Goal: Information Seeking & Learning: Learn about a topic

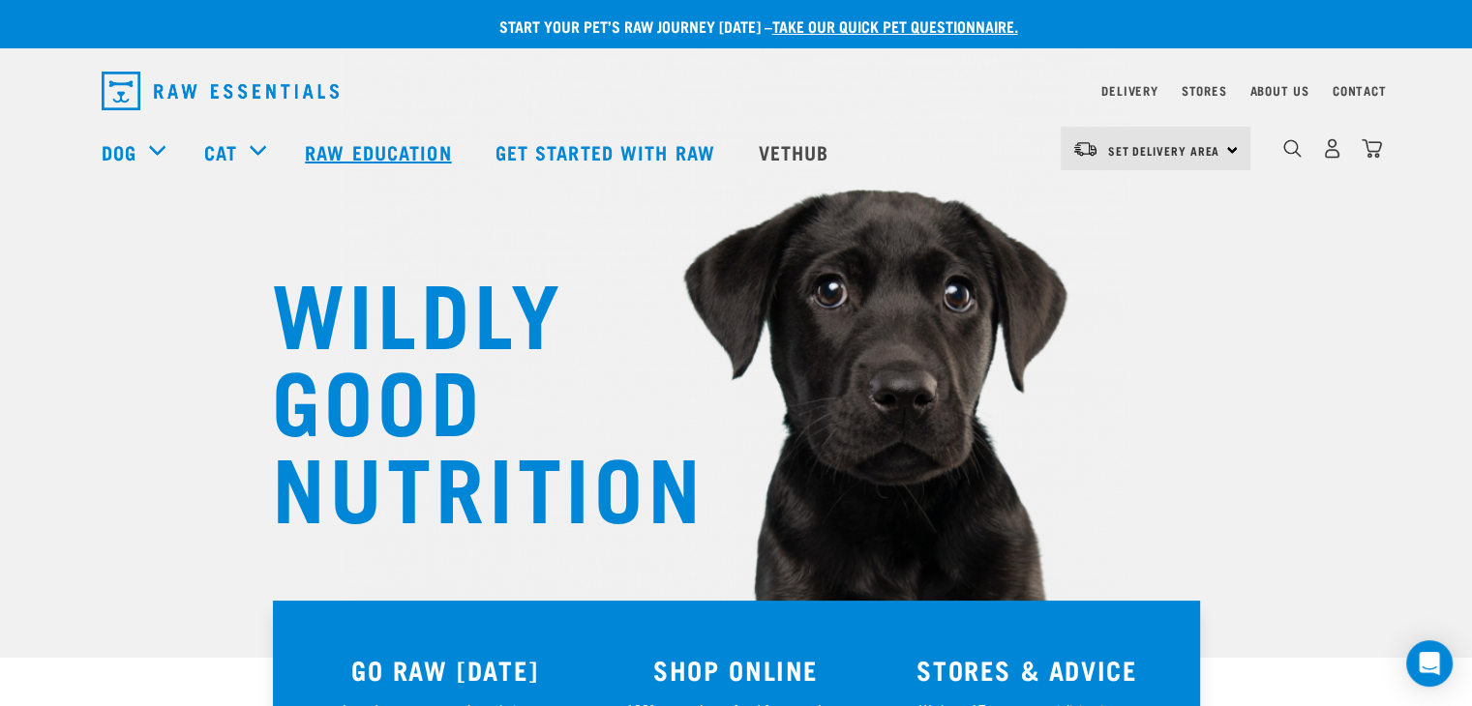
click at [410, 148] on link "Raw Education" at bounding box center [380, 151] width 190 height 77
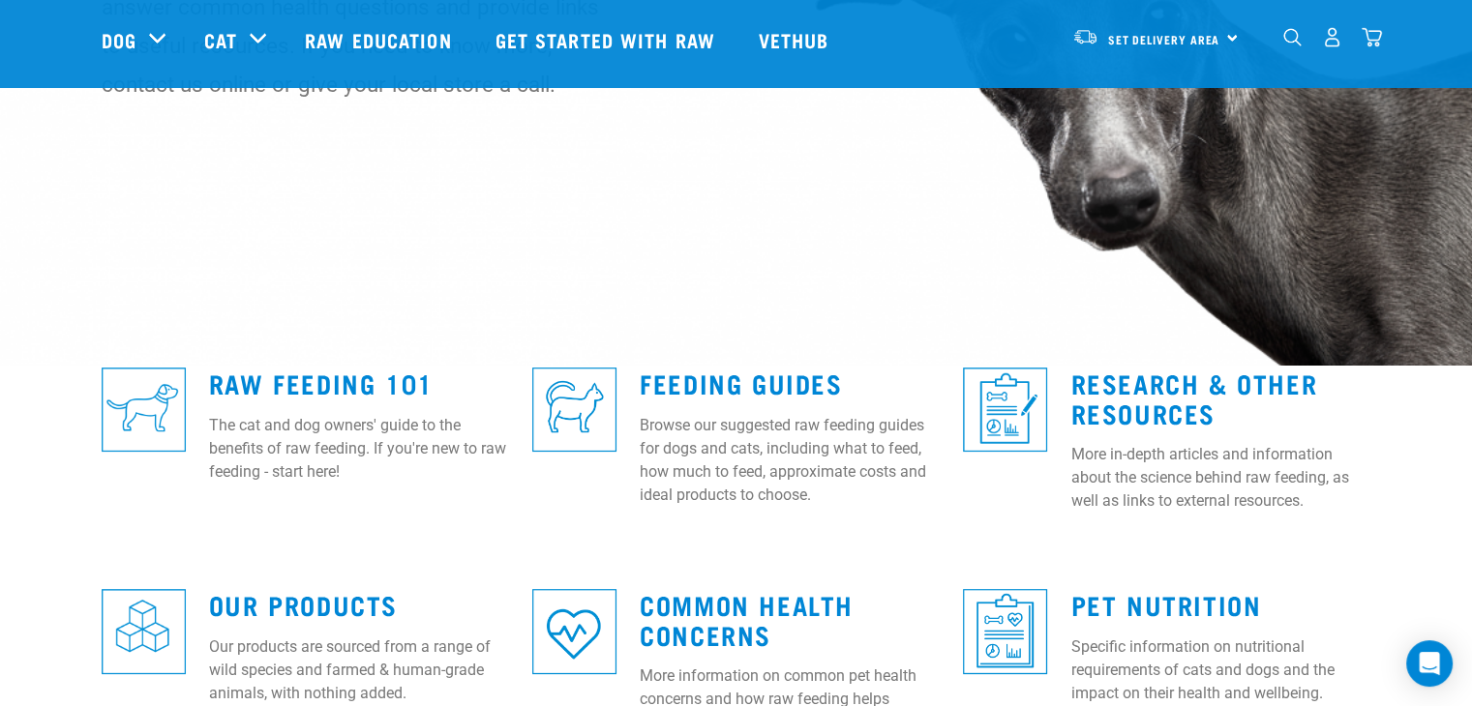
scroll to position [194, 0]
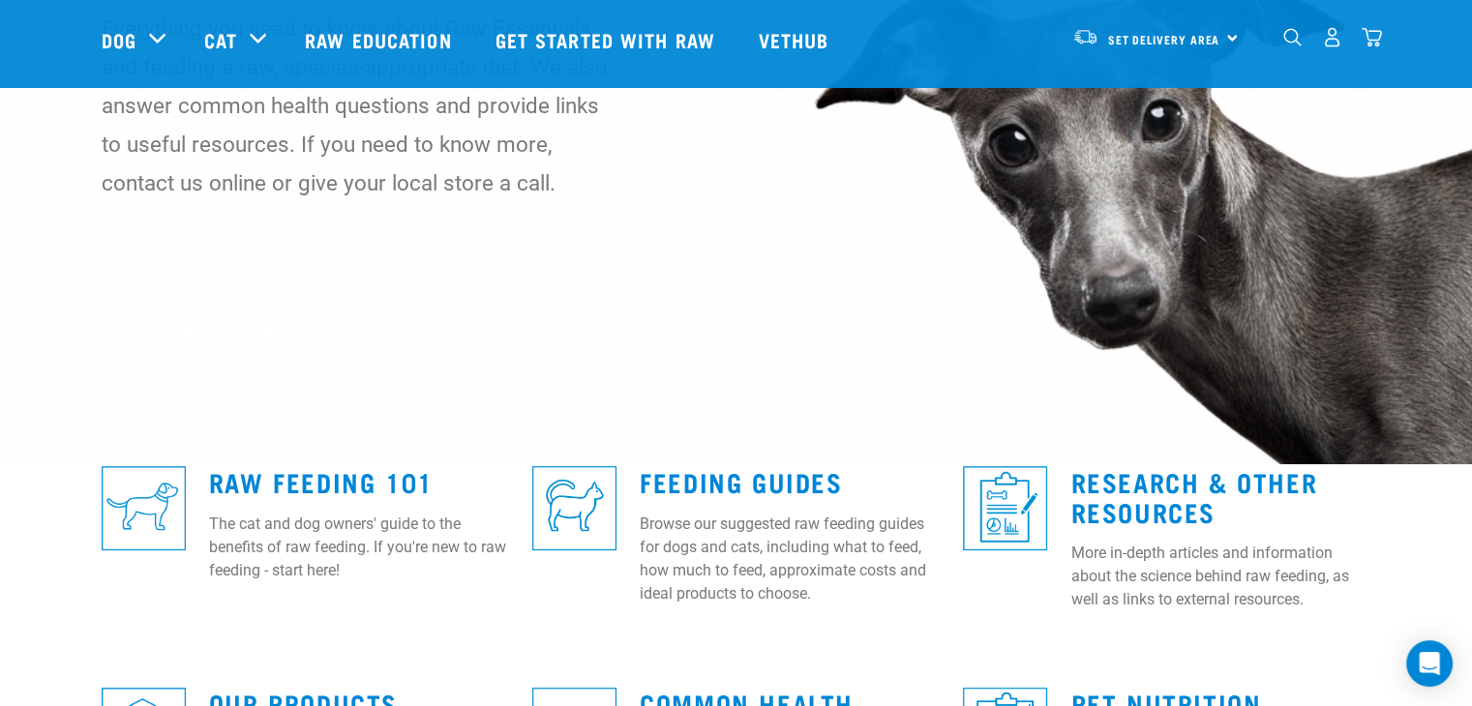
click at [1290, 45] on img "dropdown navigation" at bounding box center [1292, 37] width 18 height 18
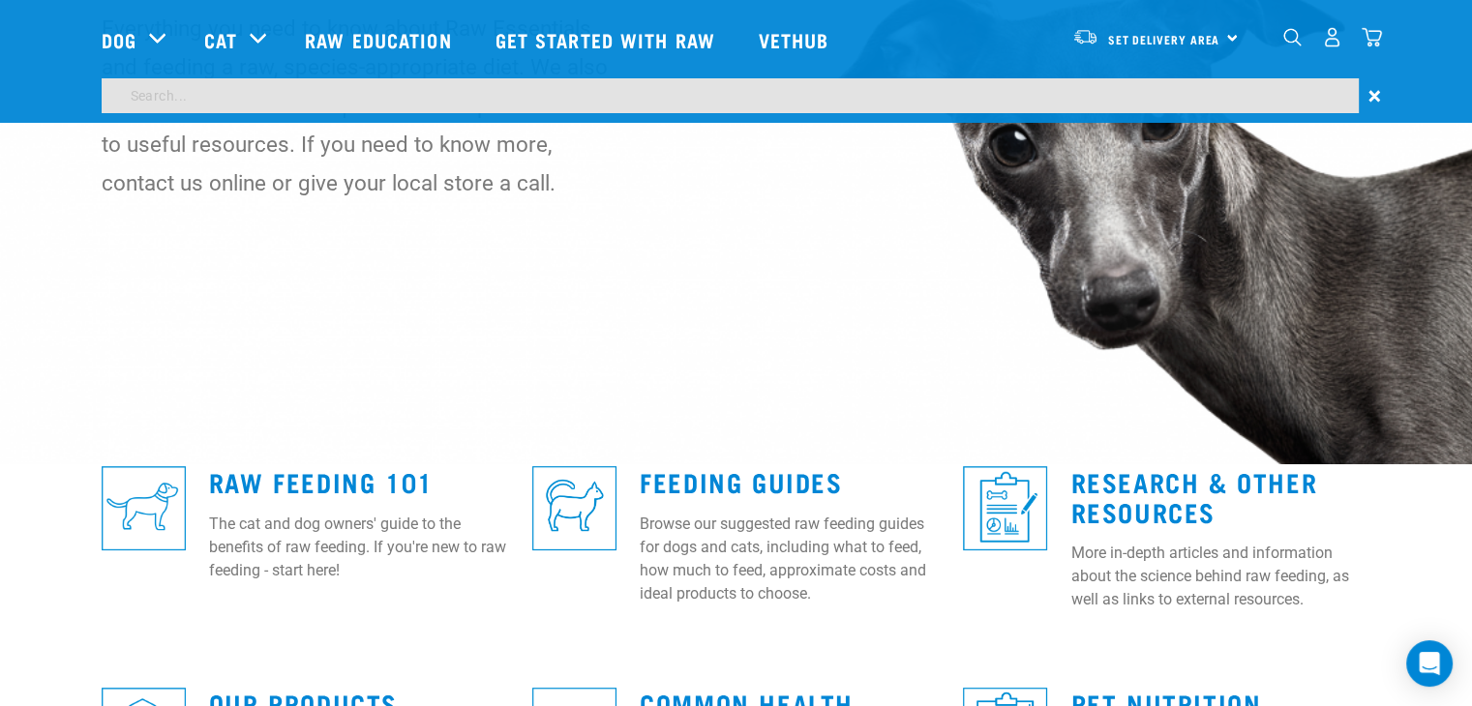
click at [445, 82] on input "search" at bounding box center [730, 95] width 1257 height 35
type input "probiotics"
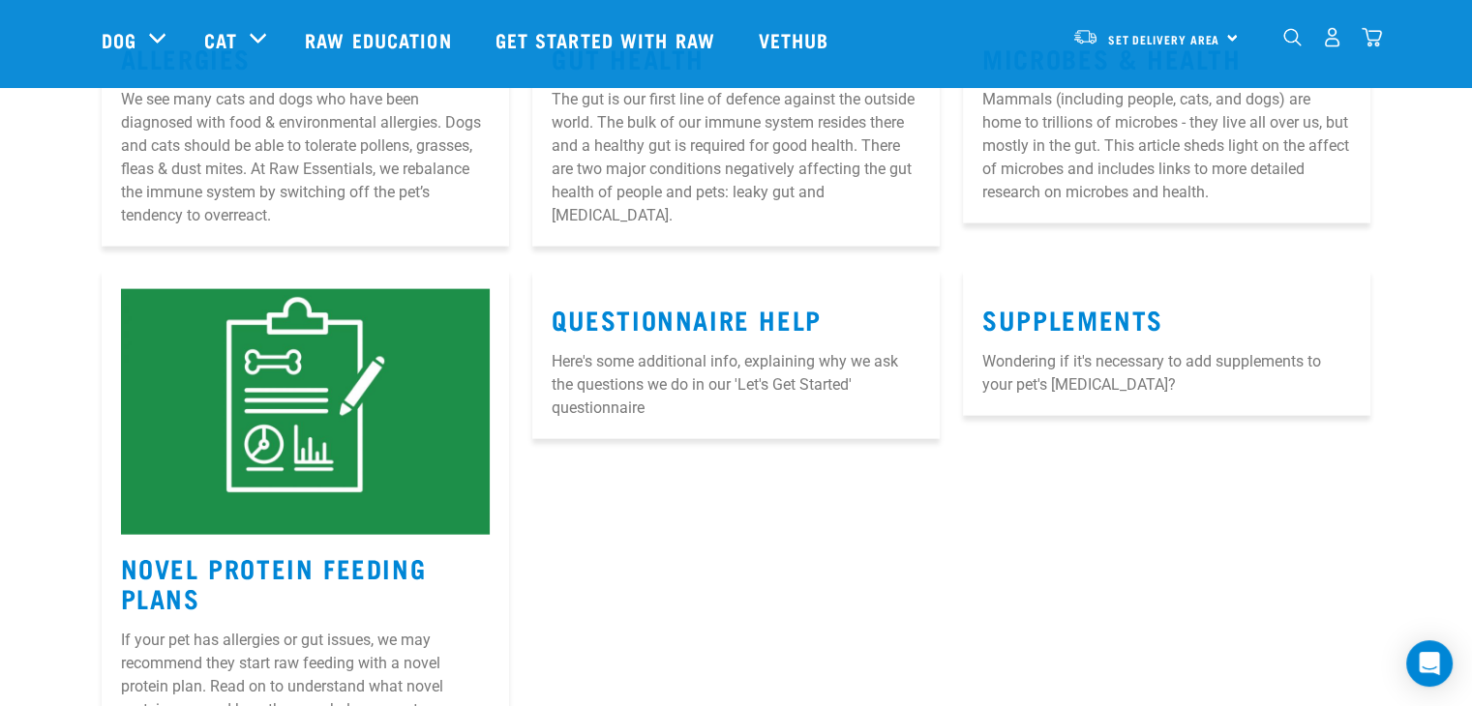
scroll to position [4355, 0]
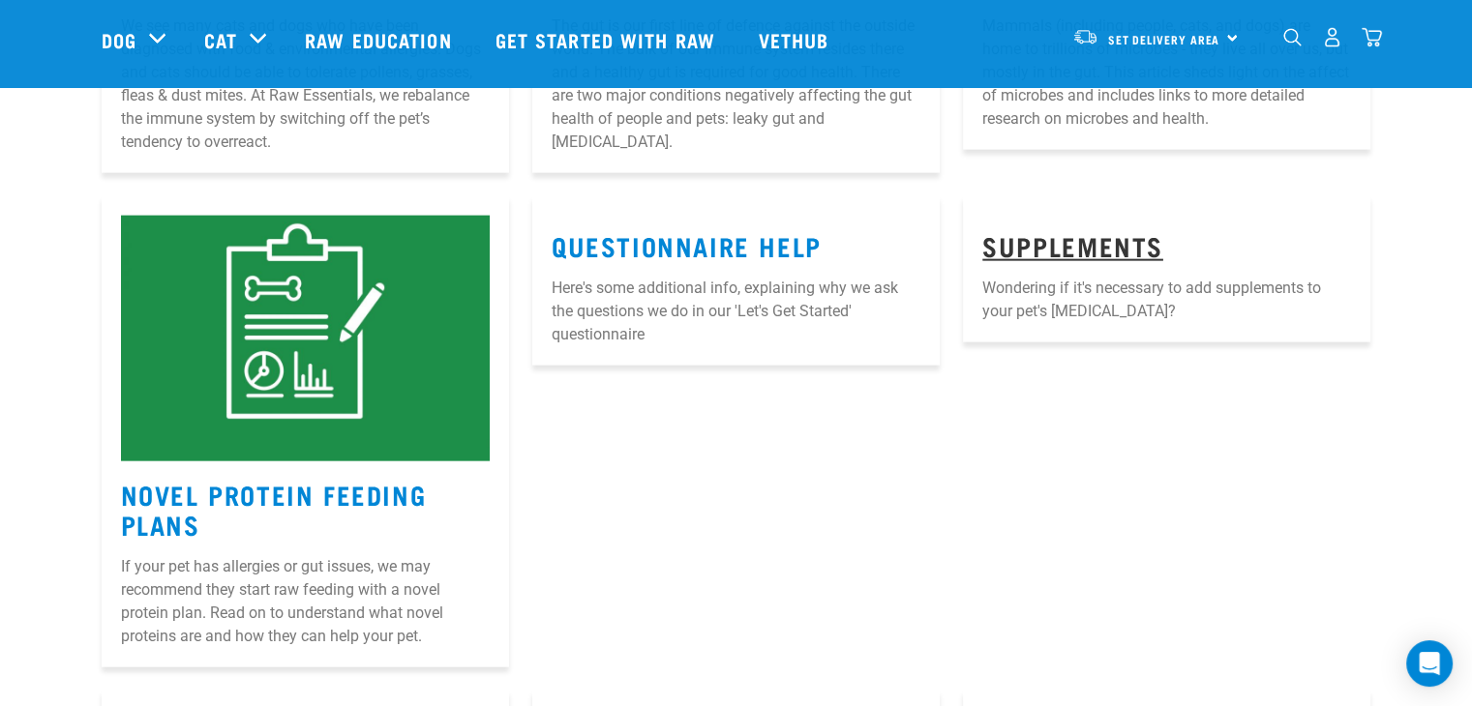
click at [1095, 238] on link "SUPPLEMENTS" at bounding box center [1072, 245] width 181 height 15
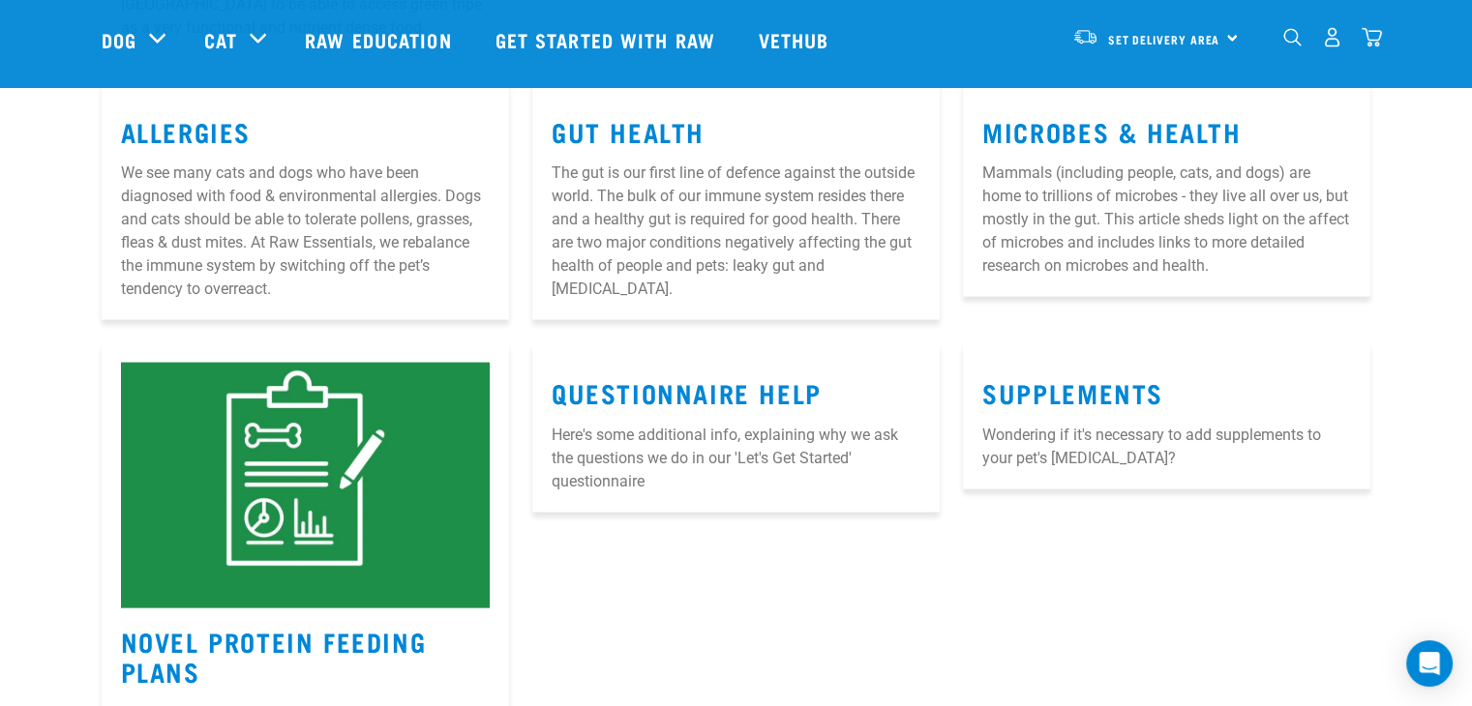
scroll to position [4206, 0]
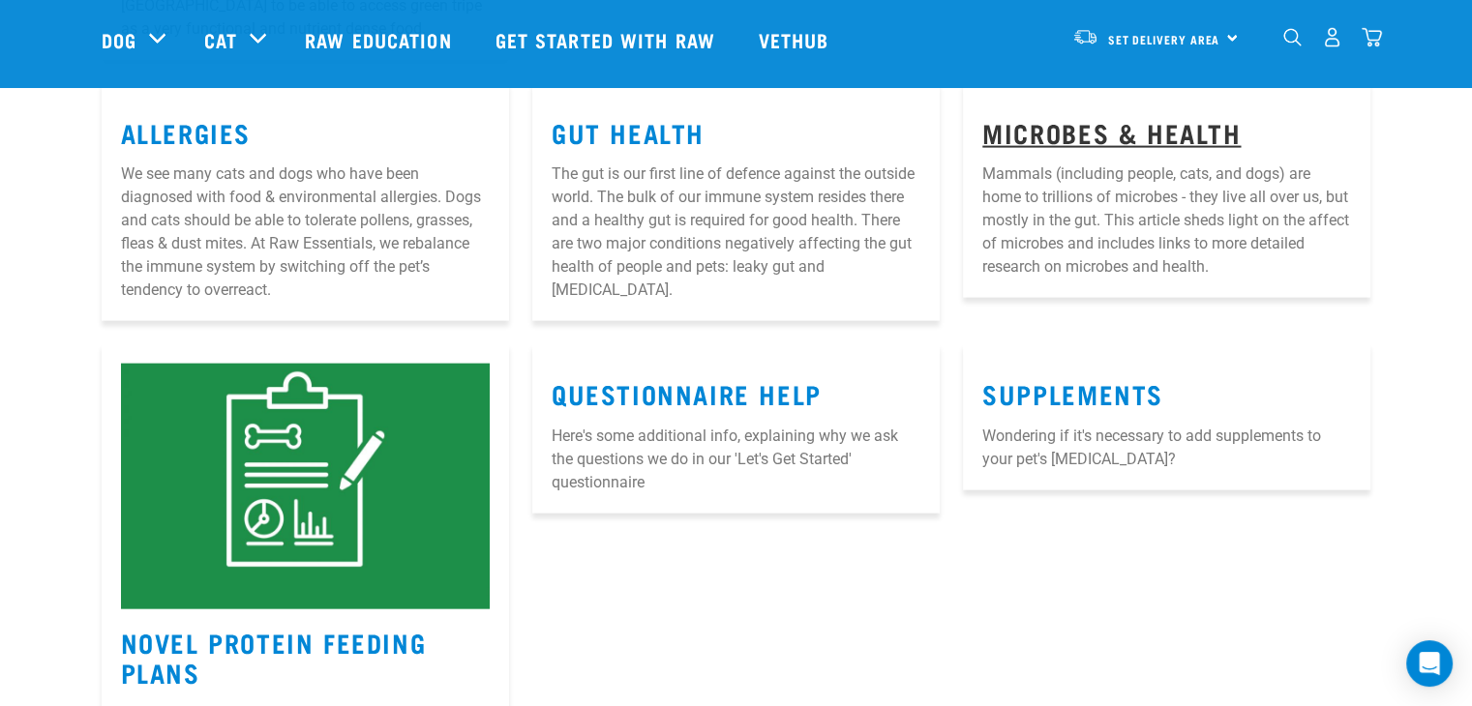
click at [1106, 125] on link "Microbes & Health" at bounding box center [1111, 132] width 258 height 15
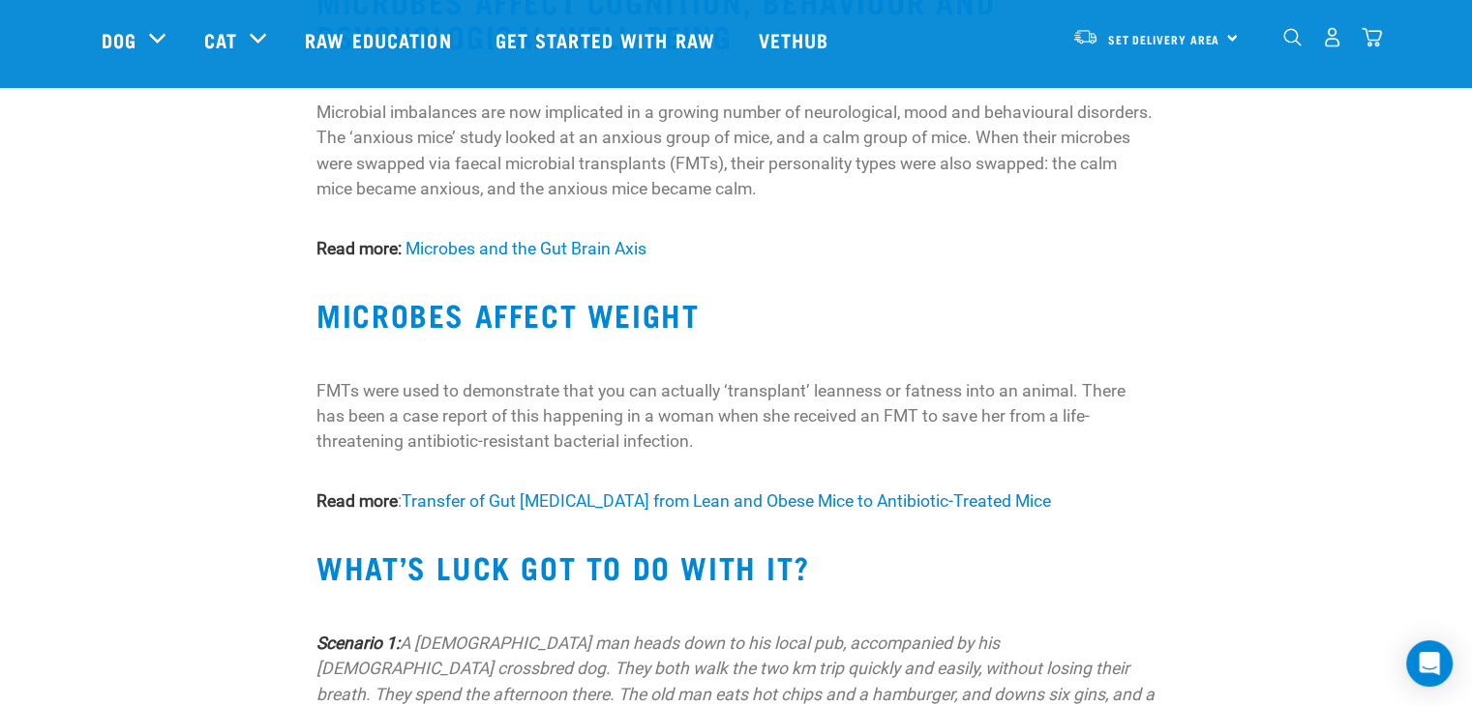
scroll to position [698, 0]
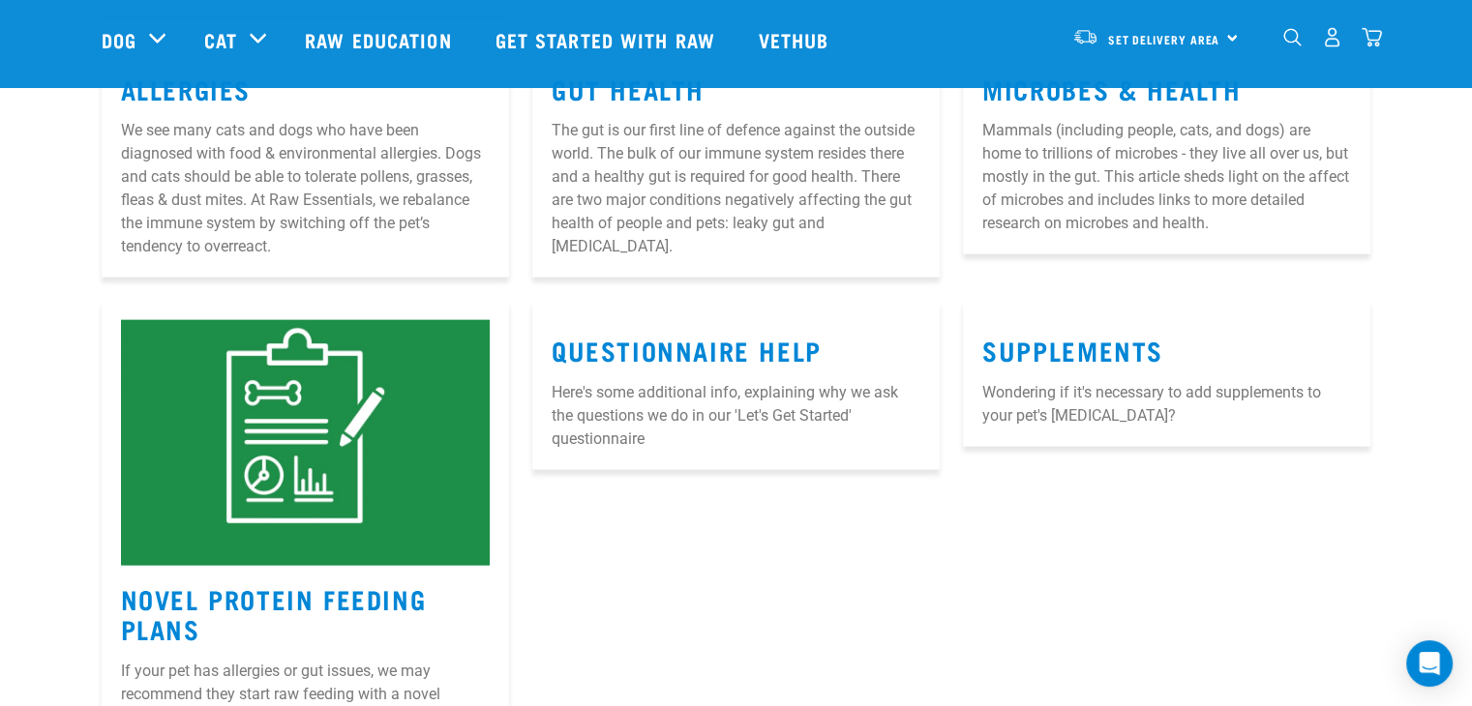
scroll to position [4153, 0]
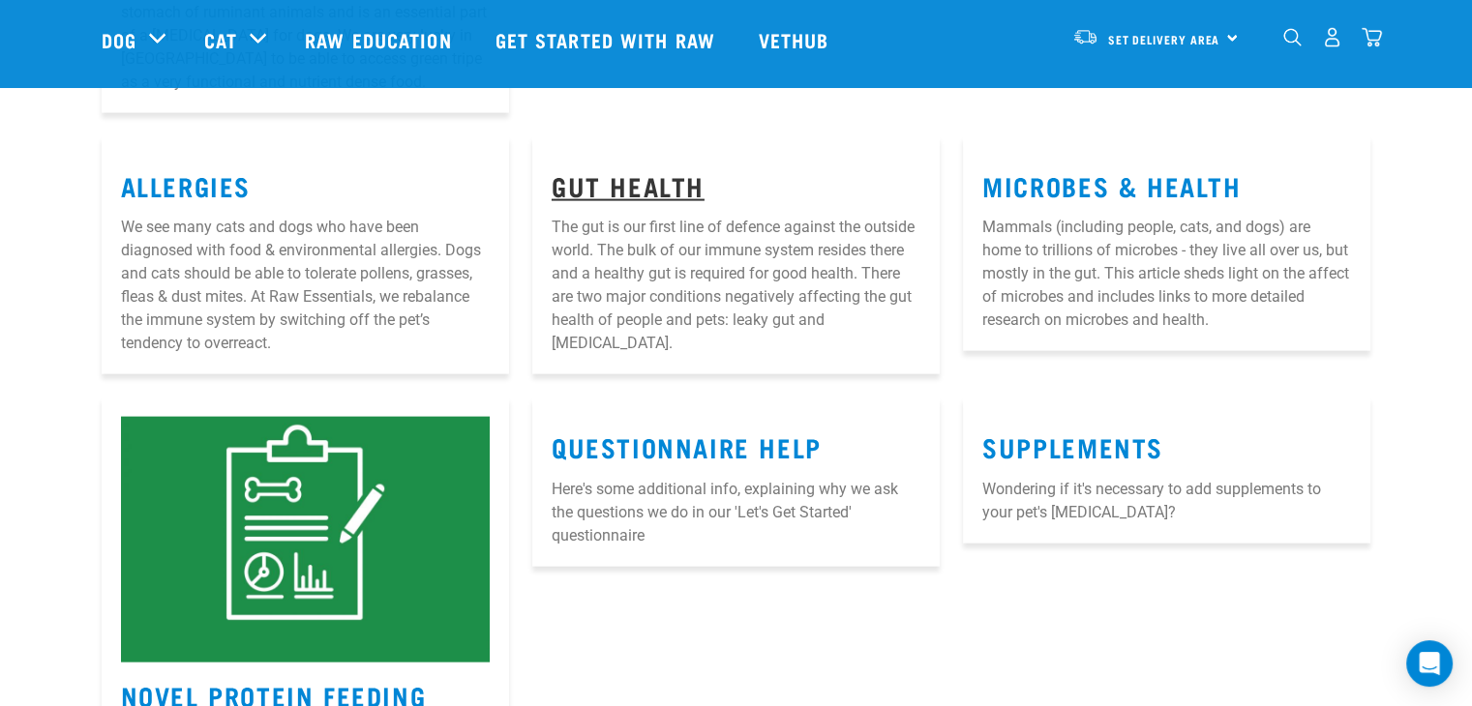
click at [618, 178] on link "Gut Health" at bounding box center [628, 185] width 153 height 15
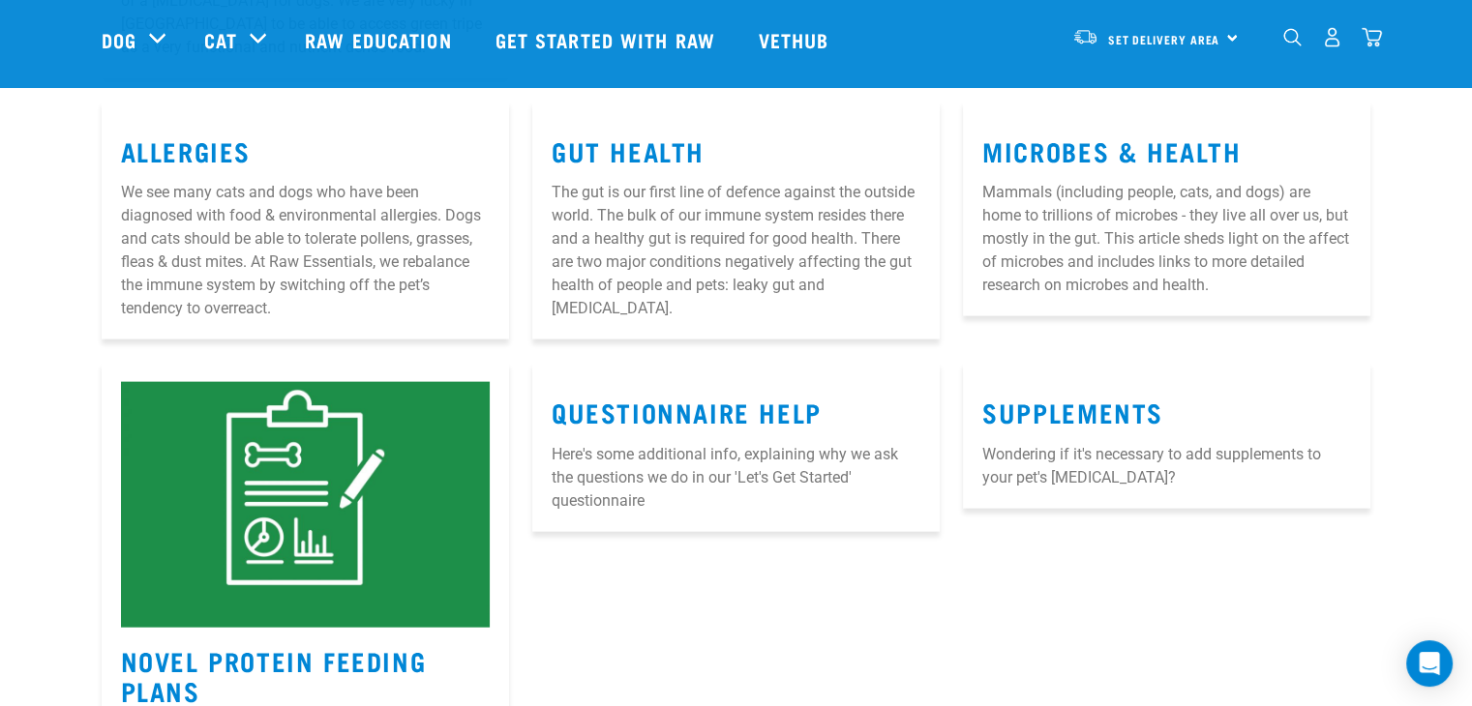
scroll to position [4099, 0]
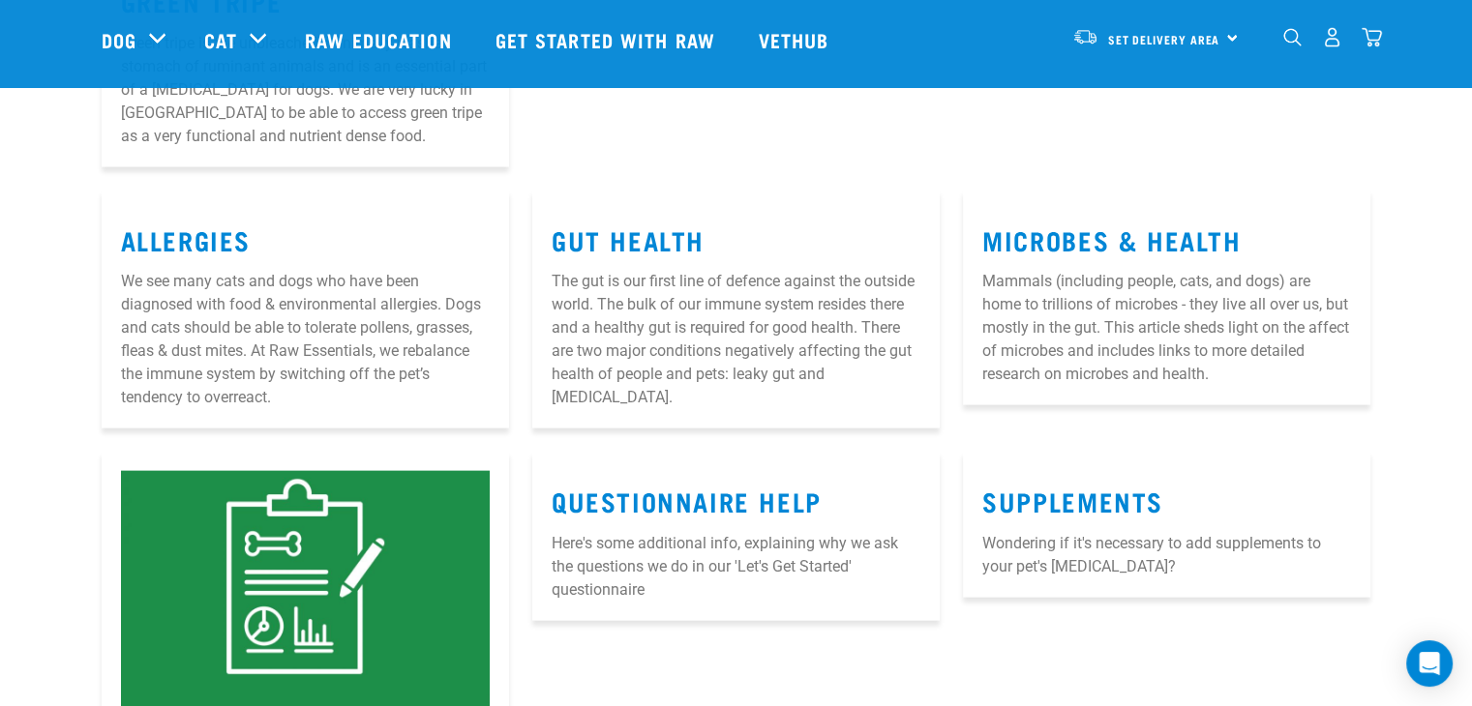
drag, startPoint x: 617, startPoint y: 235, endPoint x: 715, endPoint y: 154, distance: 127.1
click at [218, 235] on link "Allergies" at bounding box center [186, 239] width 130 height 15
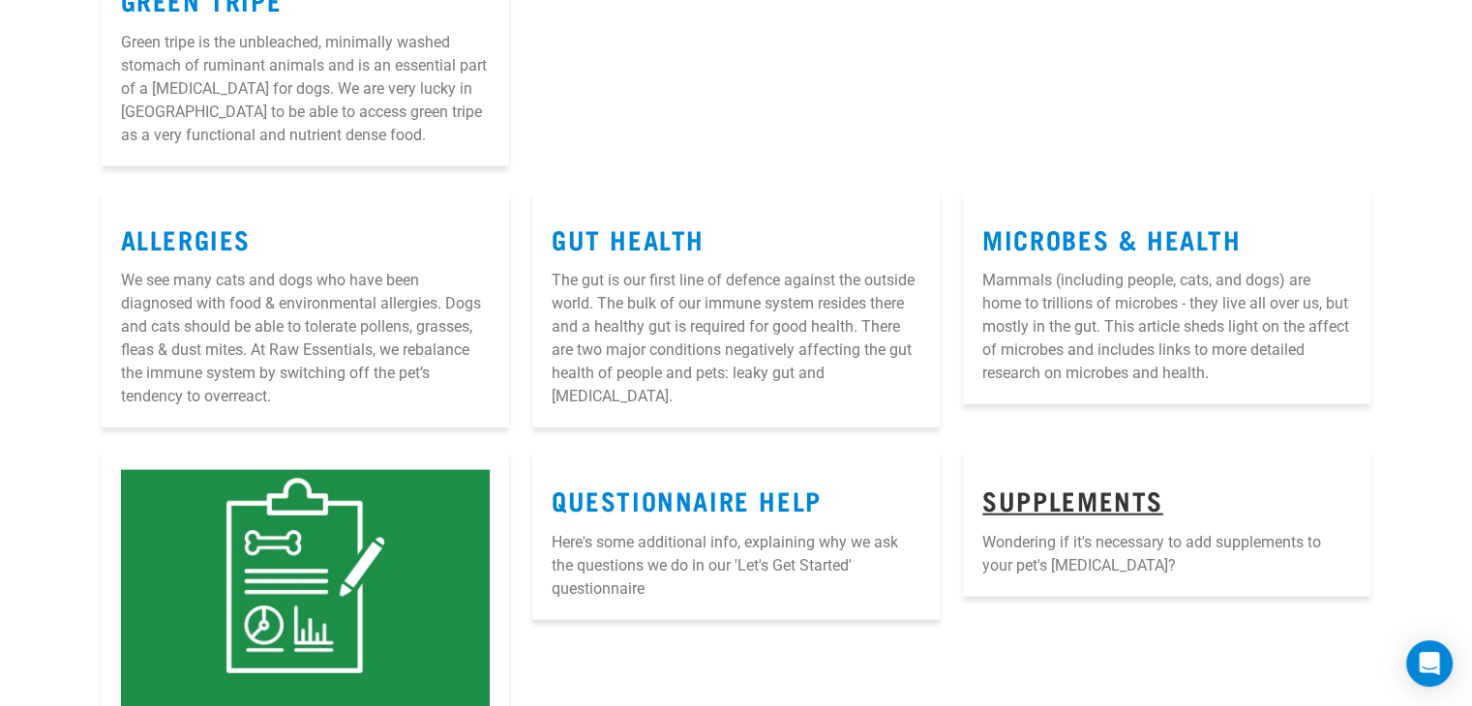
click at [1122, 502] on link "SUPPLEMENTS" at bounding box center [1072, 500] width 181 height 15
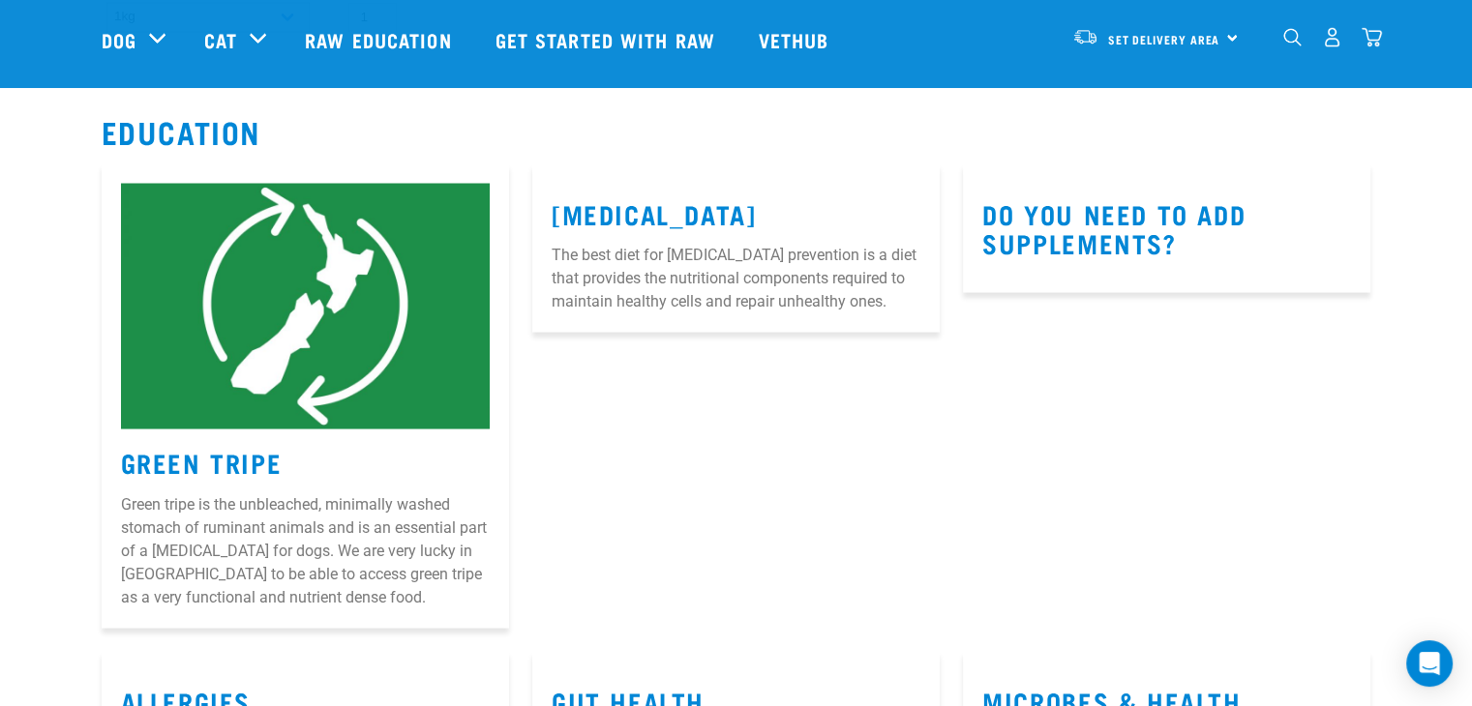
scroll to position [3565, 0]
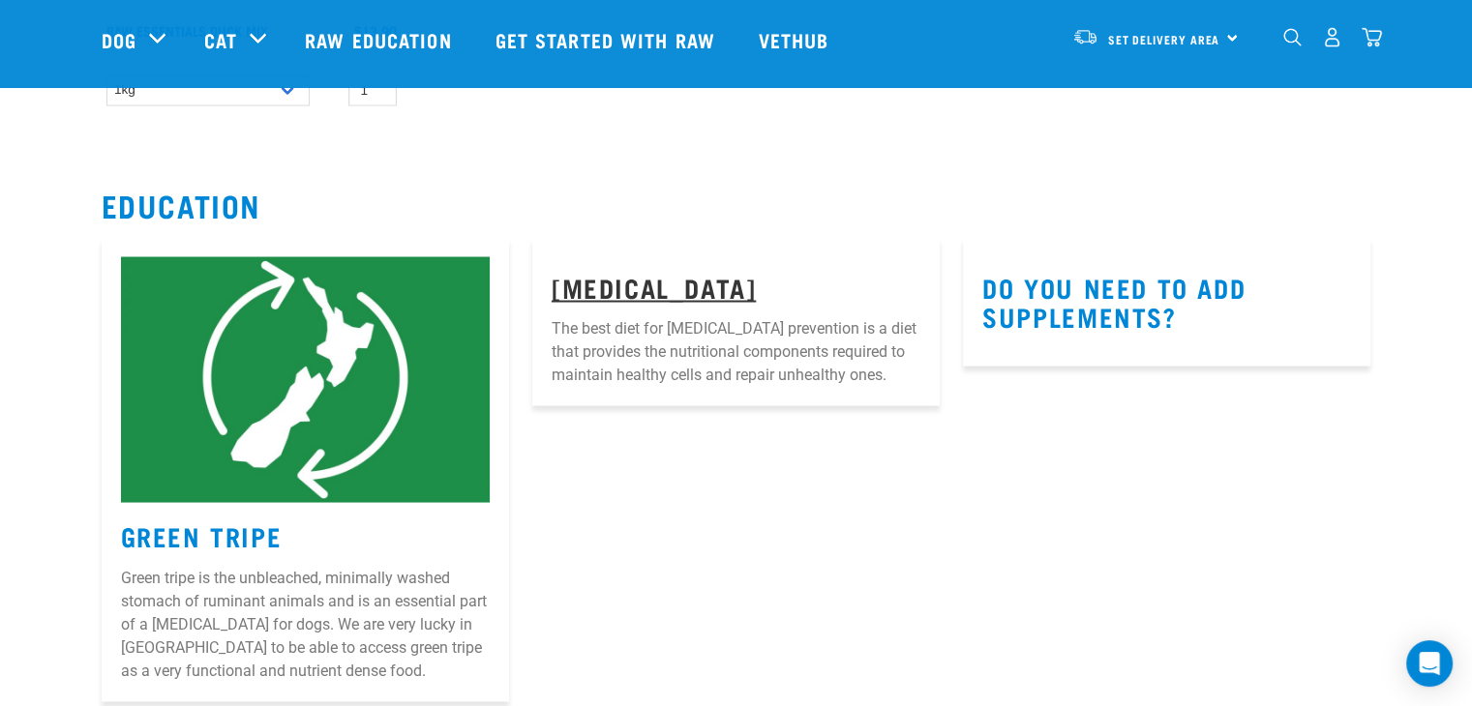
click at [604, 281] on link "[MEDICAL_DATA]" at bounding box center [654, 286] width 204 height 15
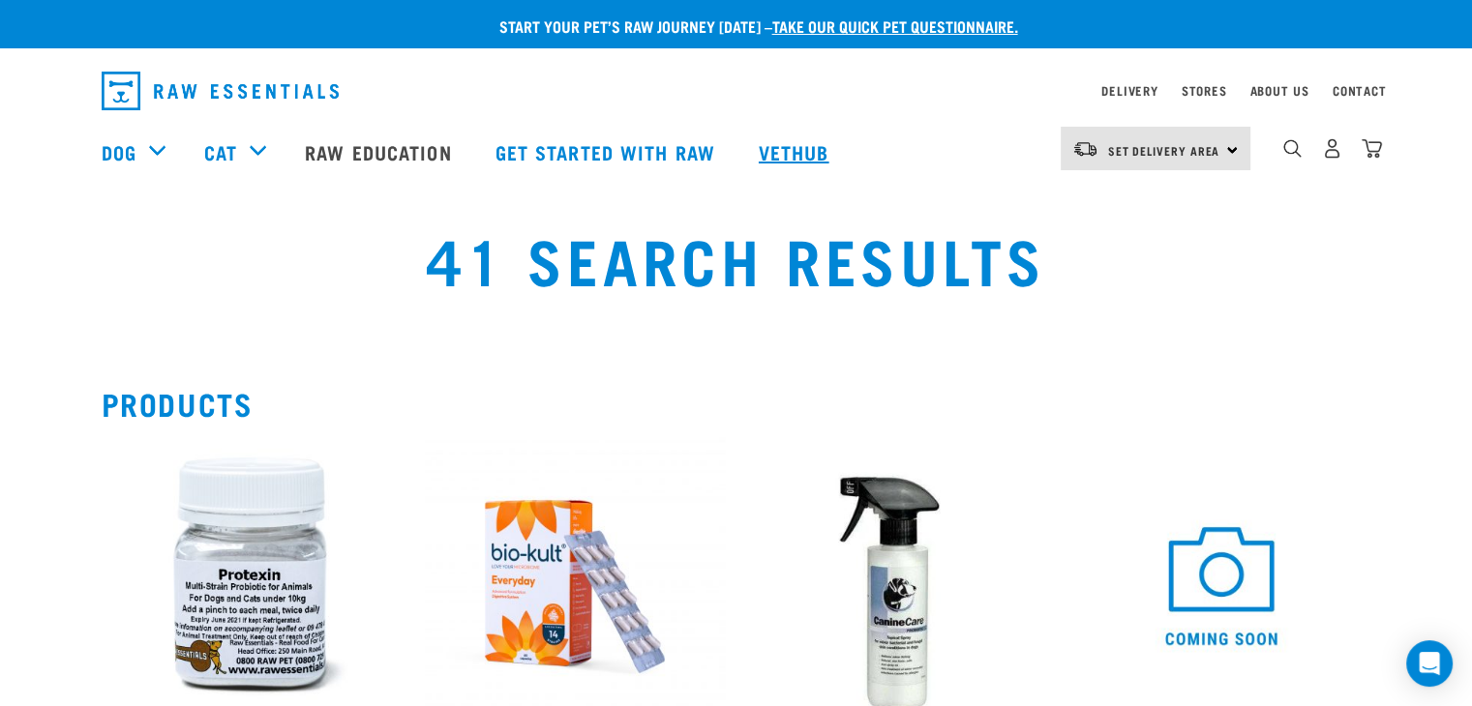
click at [808, 148] on link "Vethub" at bounding box center [796, 151] width 114 height 77
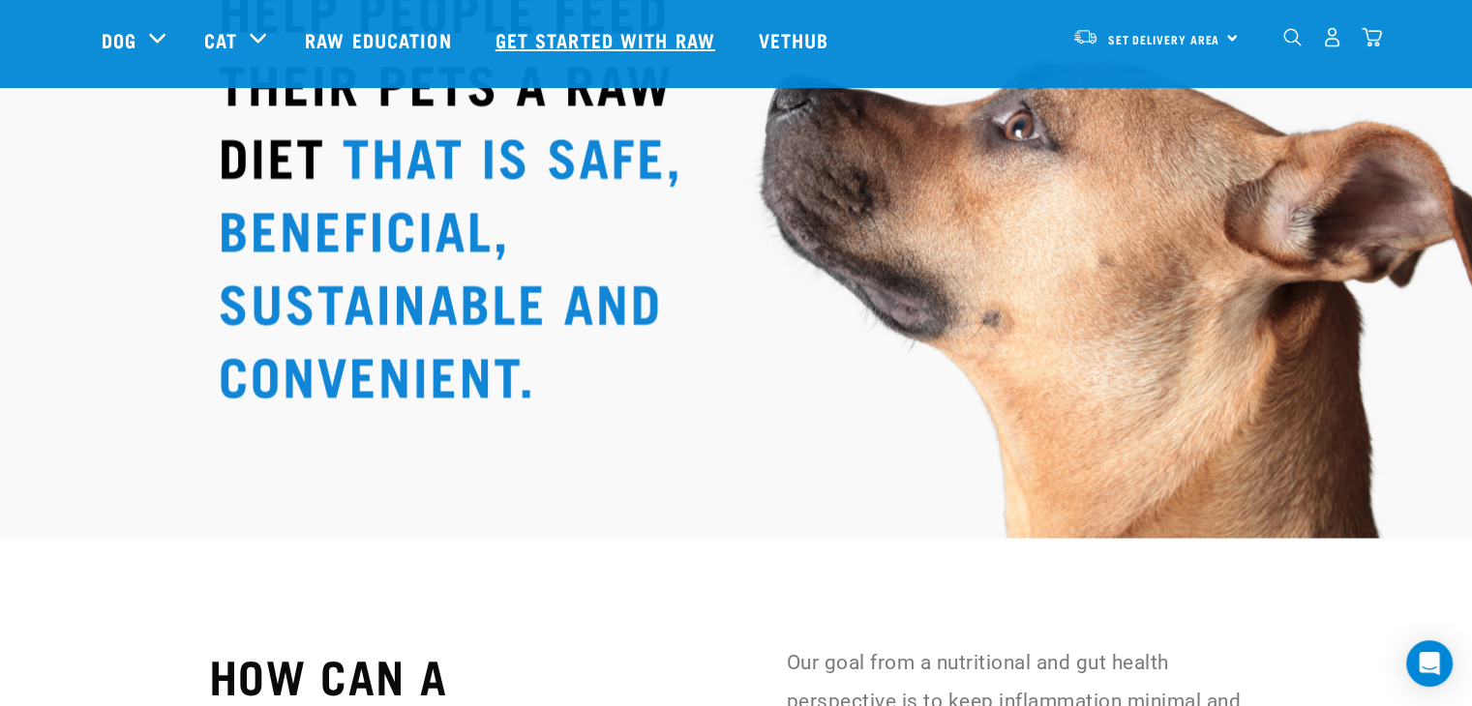
scroll to position [3387, 0]
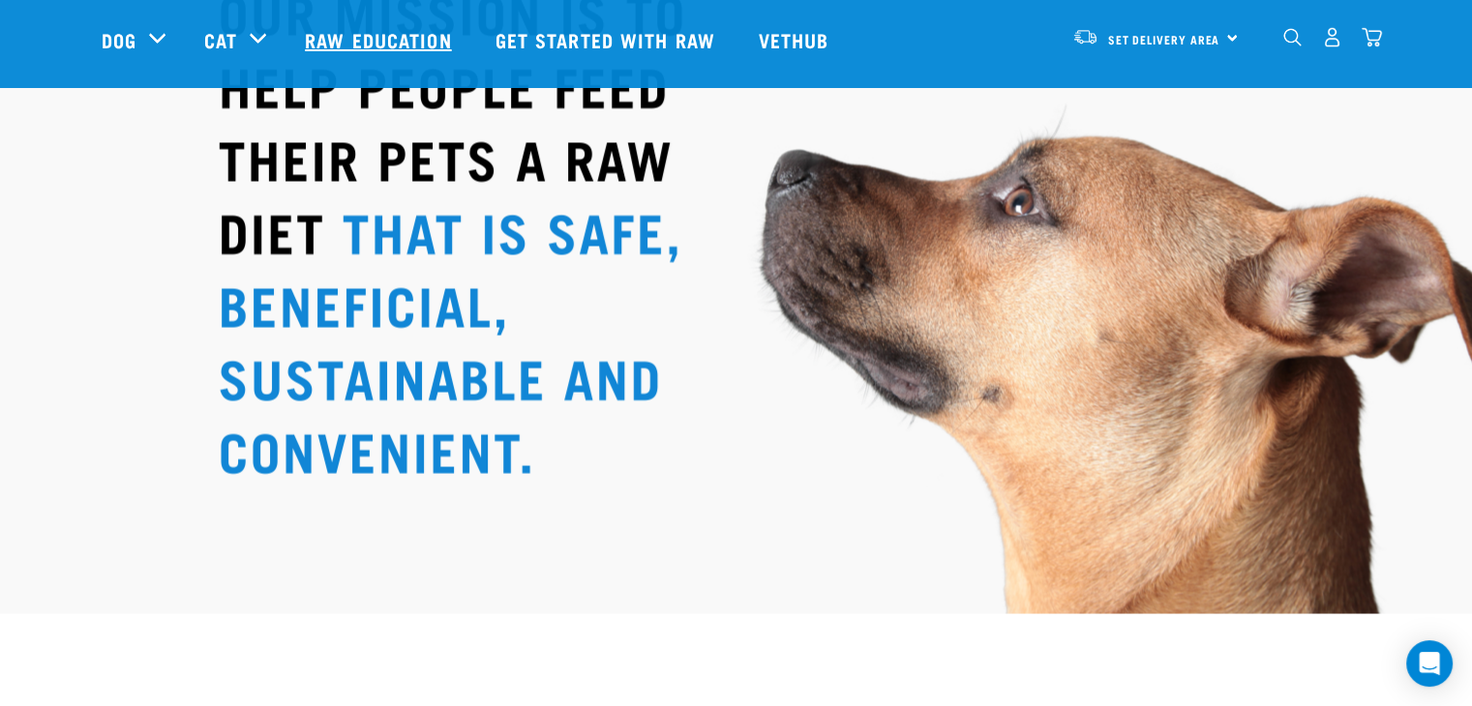
click at [385, 35] on link "Raw Education" at bounding box center [380, 39] width 190 height 77
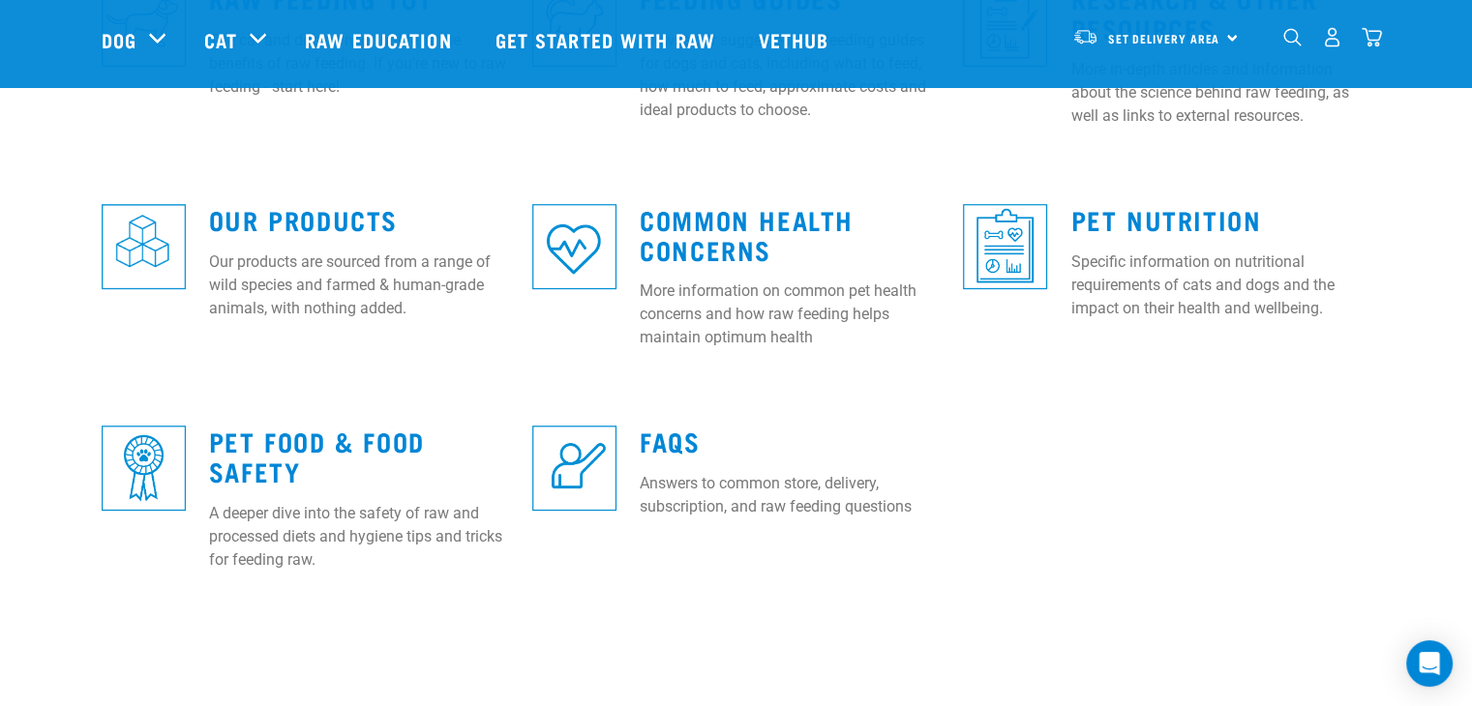
scroll to position [484, 0]
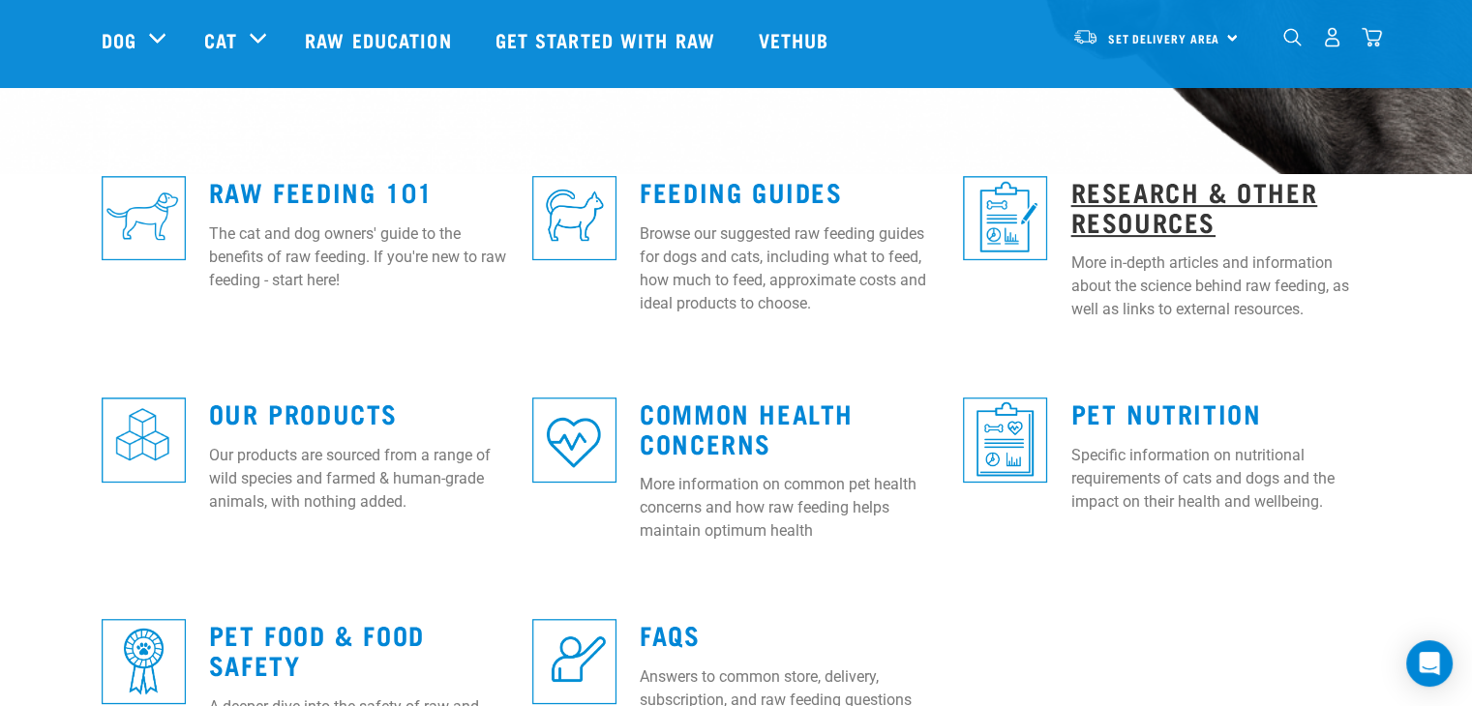
click at [1192, 188] on link "Research & Other Resources" at bounding box center [1193, 206] width 247 height 45
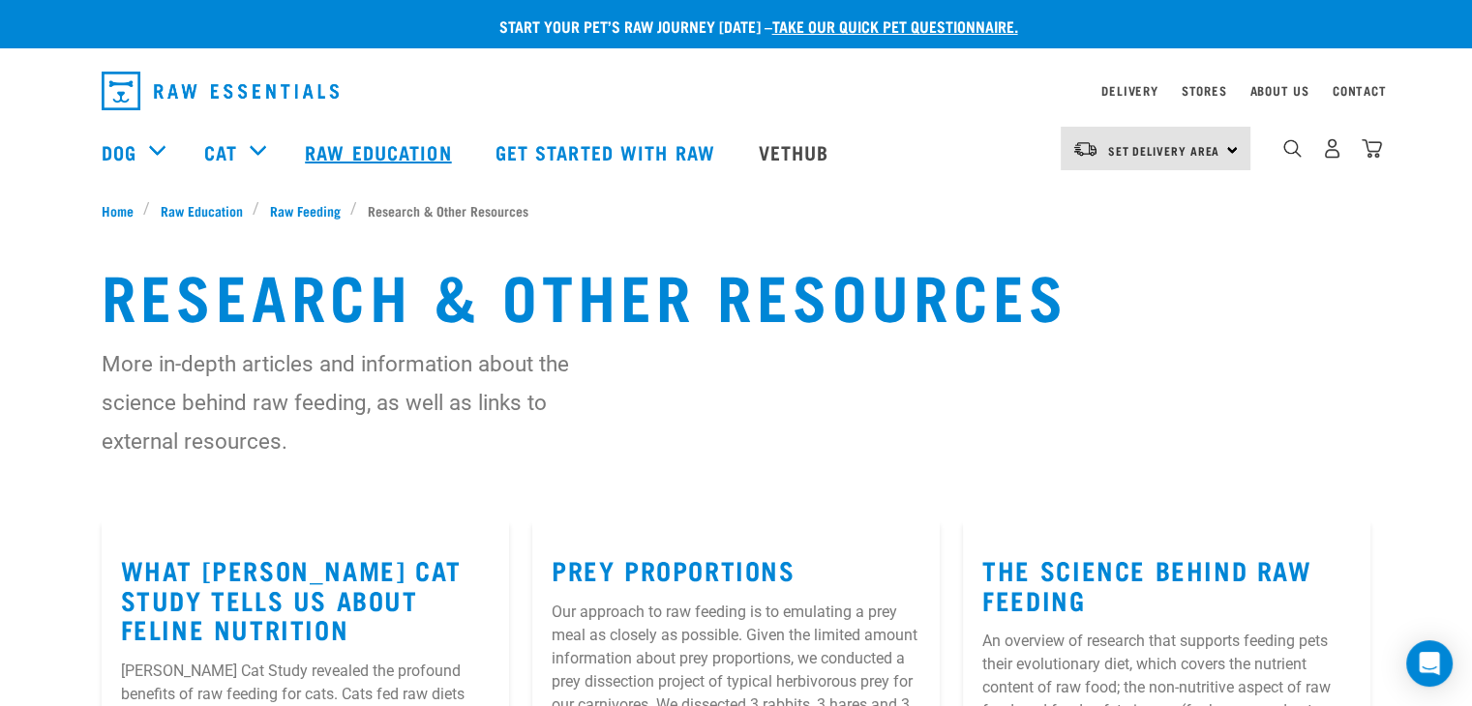
click at [387, 150] on link "Raw Education" at bounding box center [380, 151] width 190 height 77
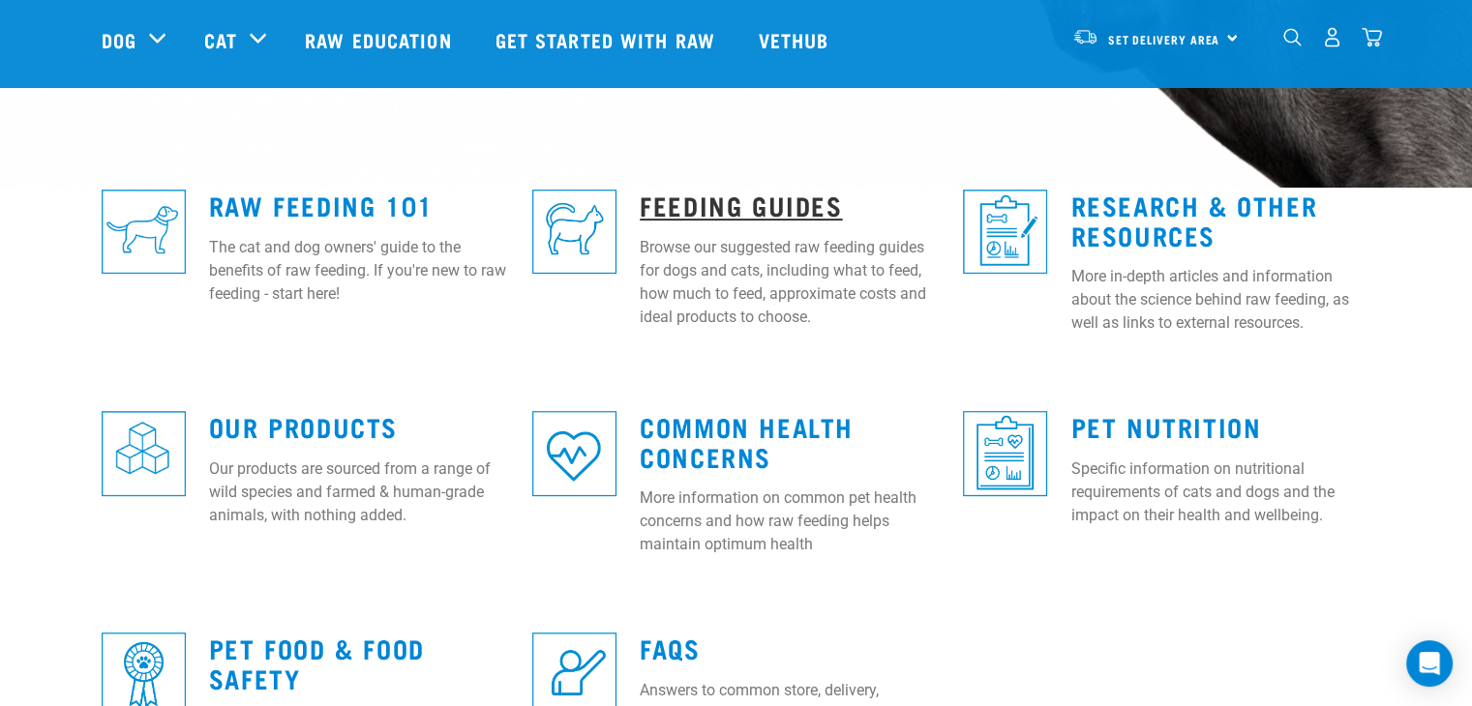
scroll to position [484, 0]
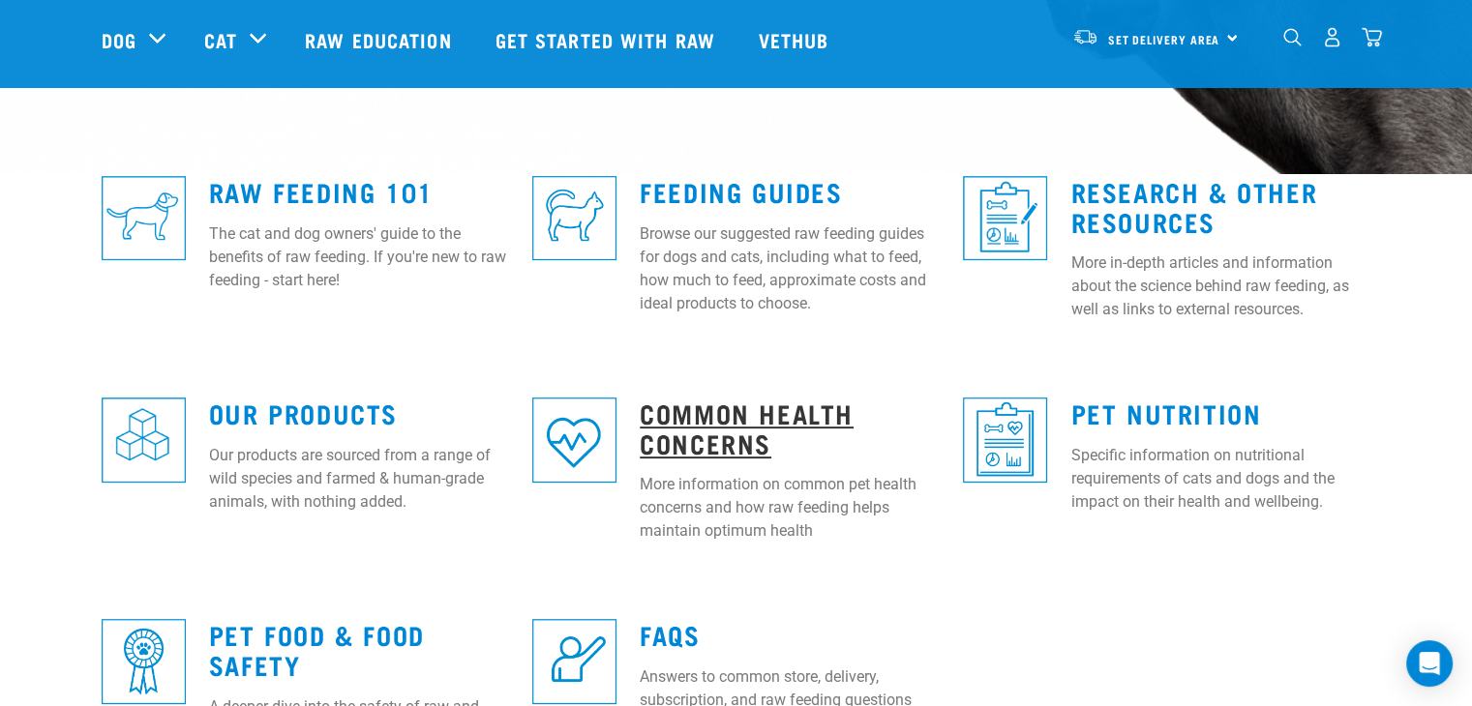
click at [769, 415] on link "Common Health Concerns" at bounding box center [747, 427] width 214 height 45
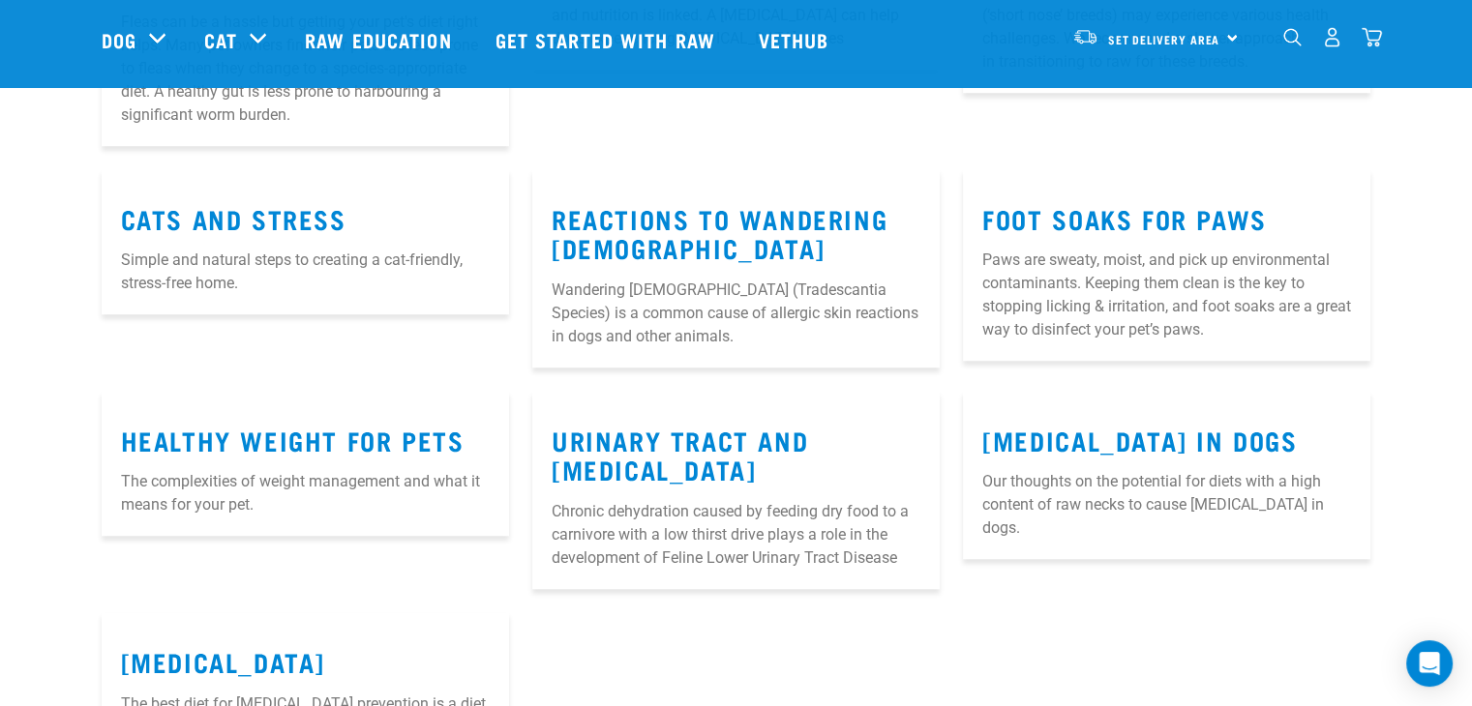
scroll to position [1452, 0]
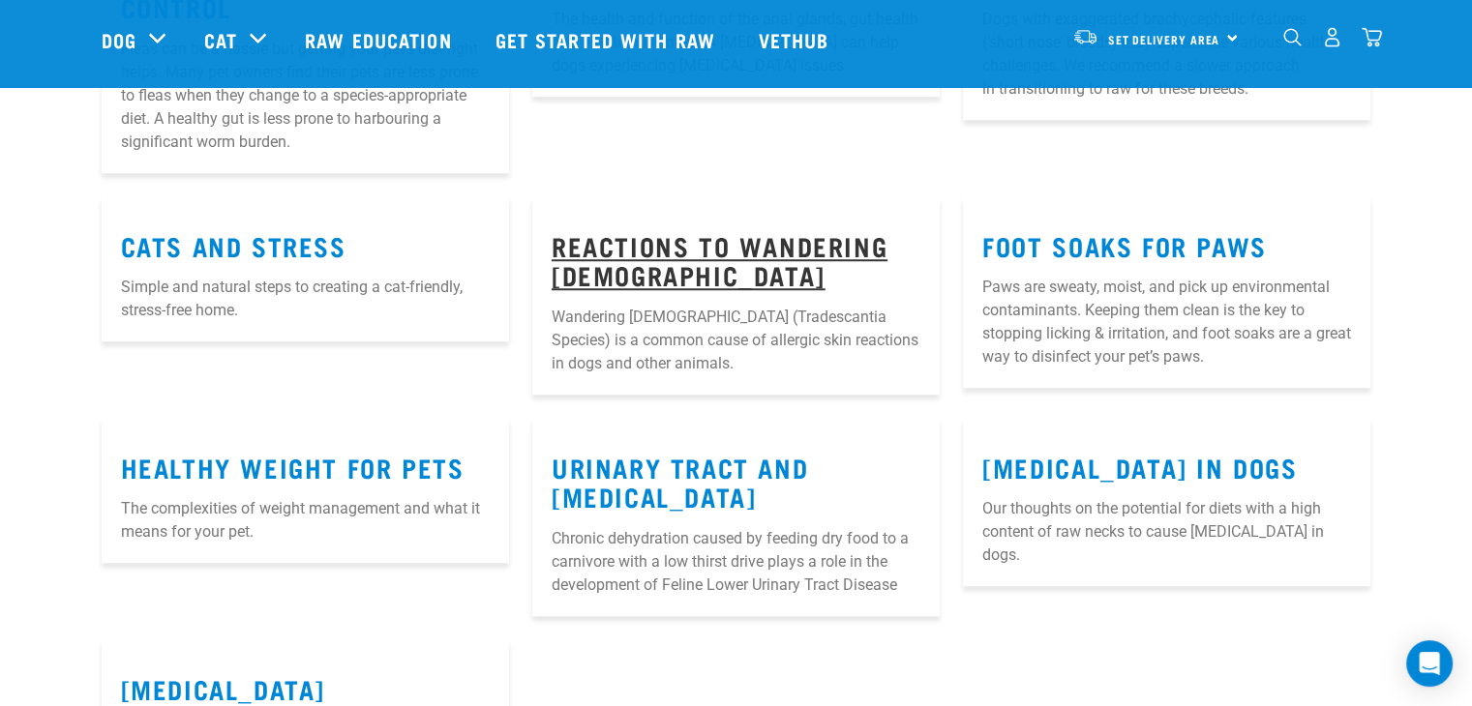
click at [671, 272] on link "Reactions to Wandering [DEMOGRAPHIC_DATA]" at bounding box center [720, 260] width 336 height 45
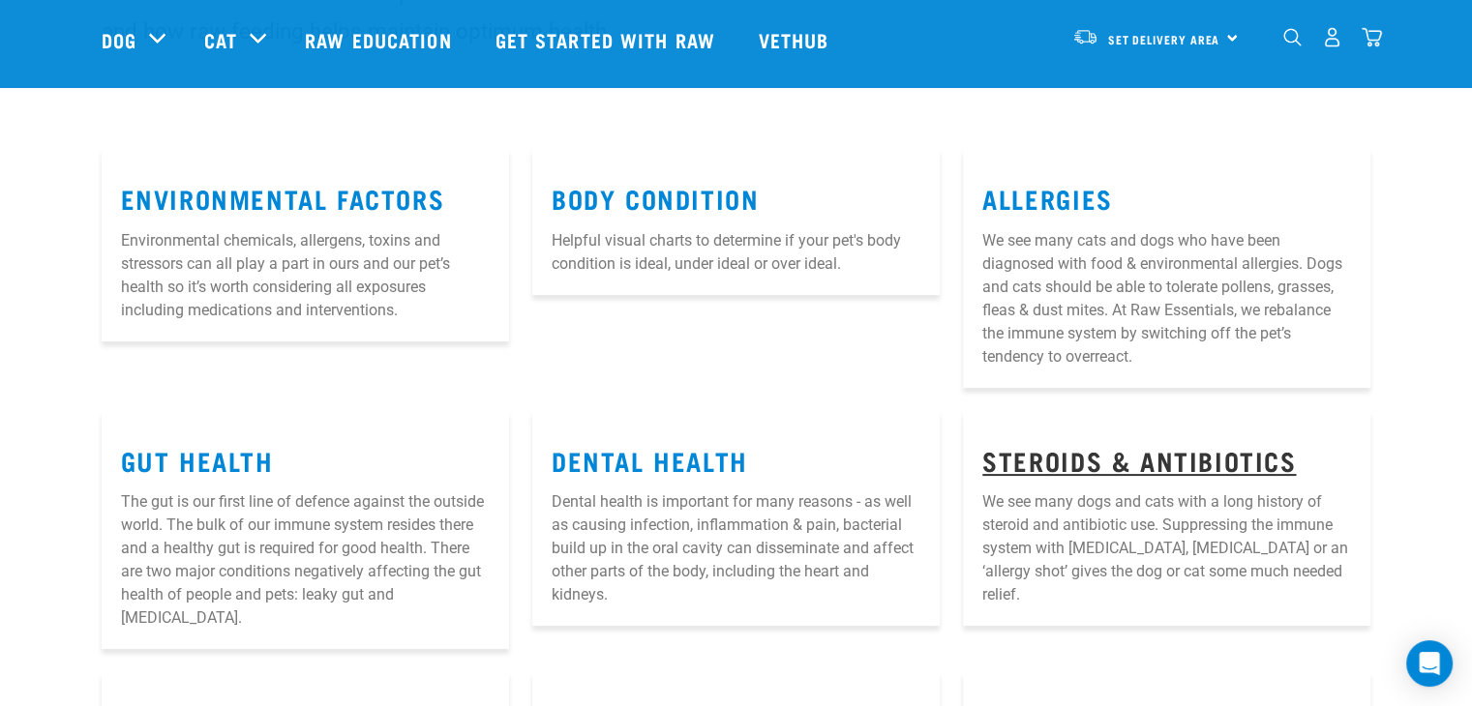
scroll to position [141, 0]
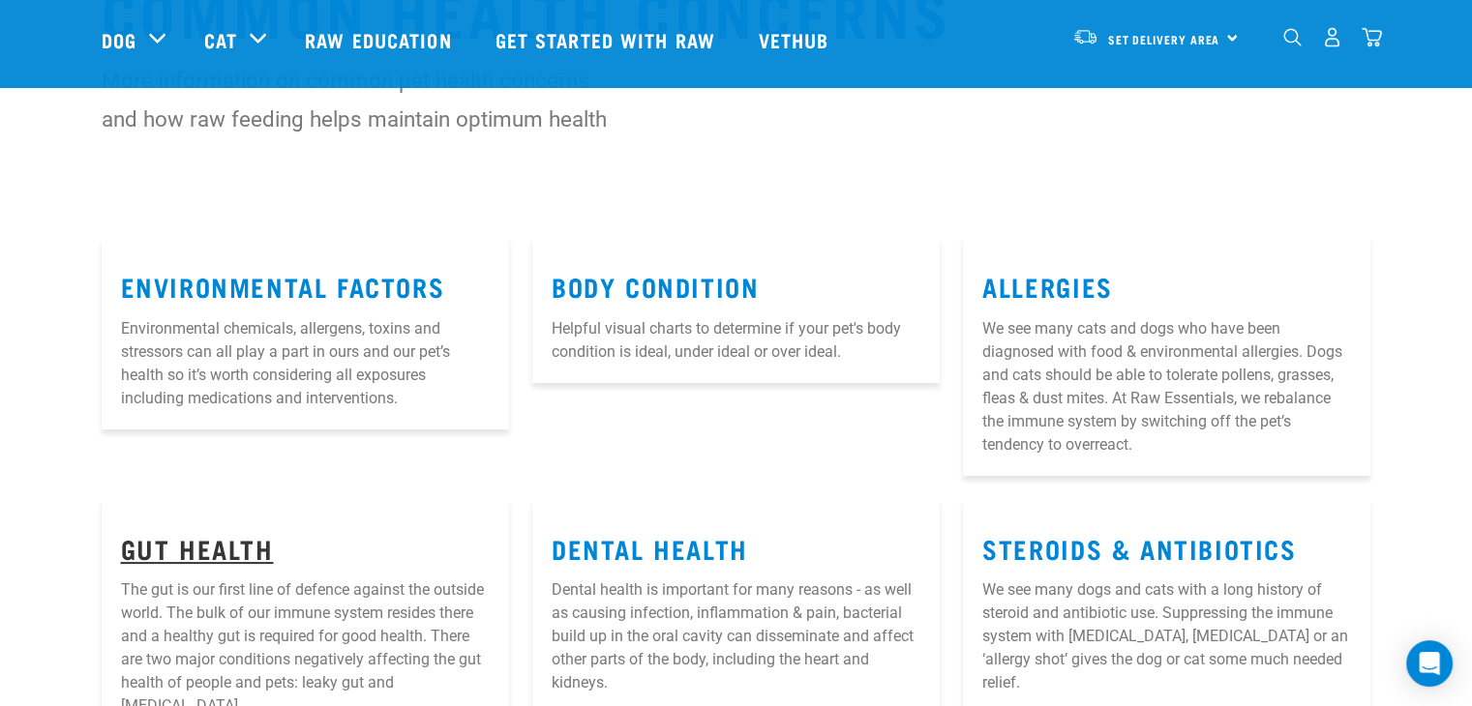
click at [162, 555] on link "Gut Health" at bounding box center [197, 548] width 153 height 15
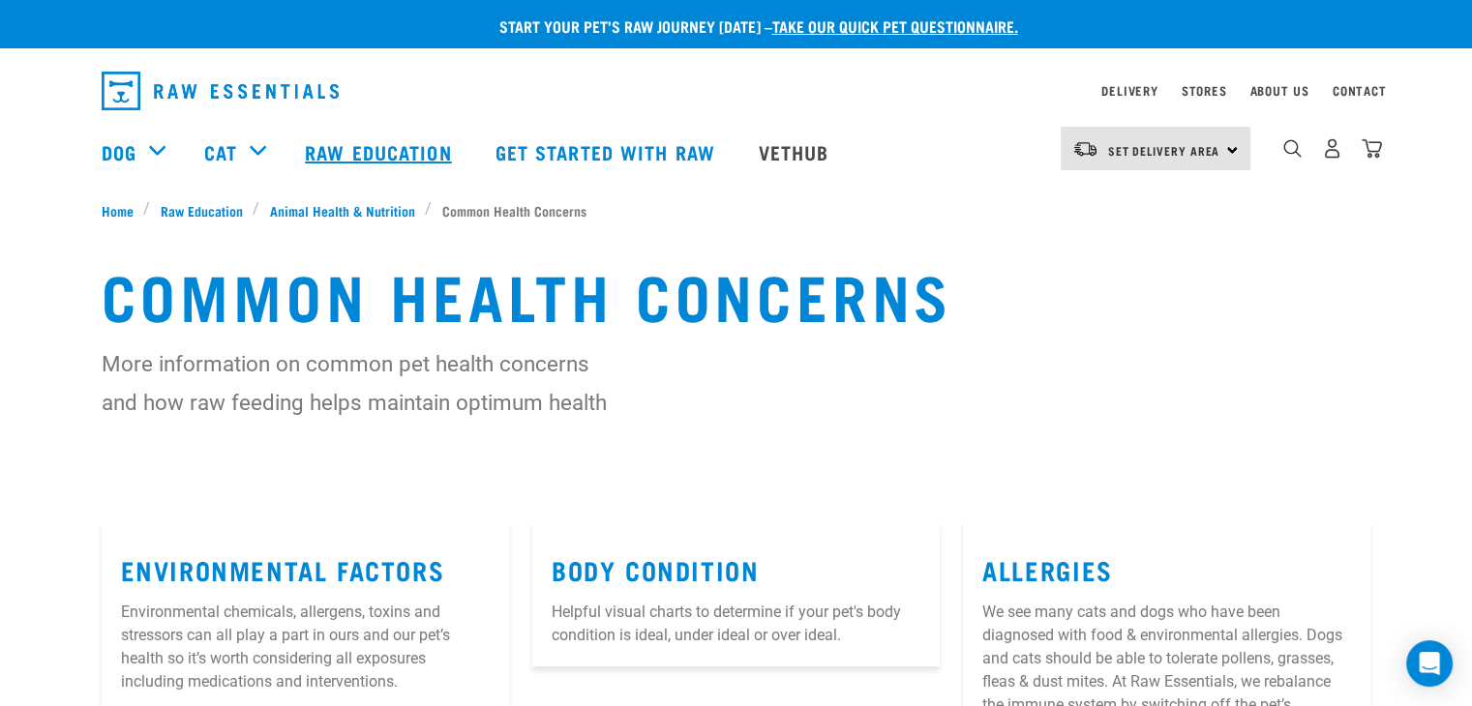
click at [368, 148] on link "Raw Education" at bounding box center [380, 151] width 190 height 77
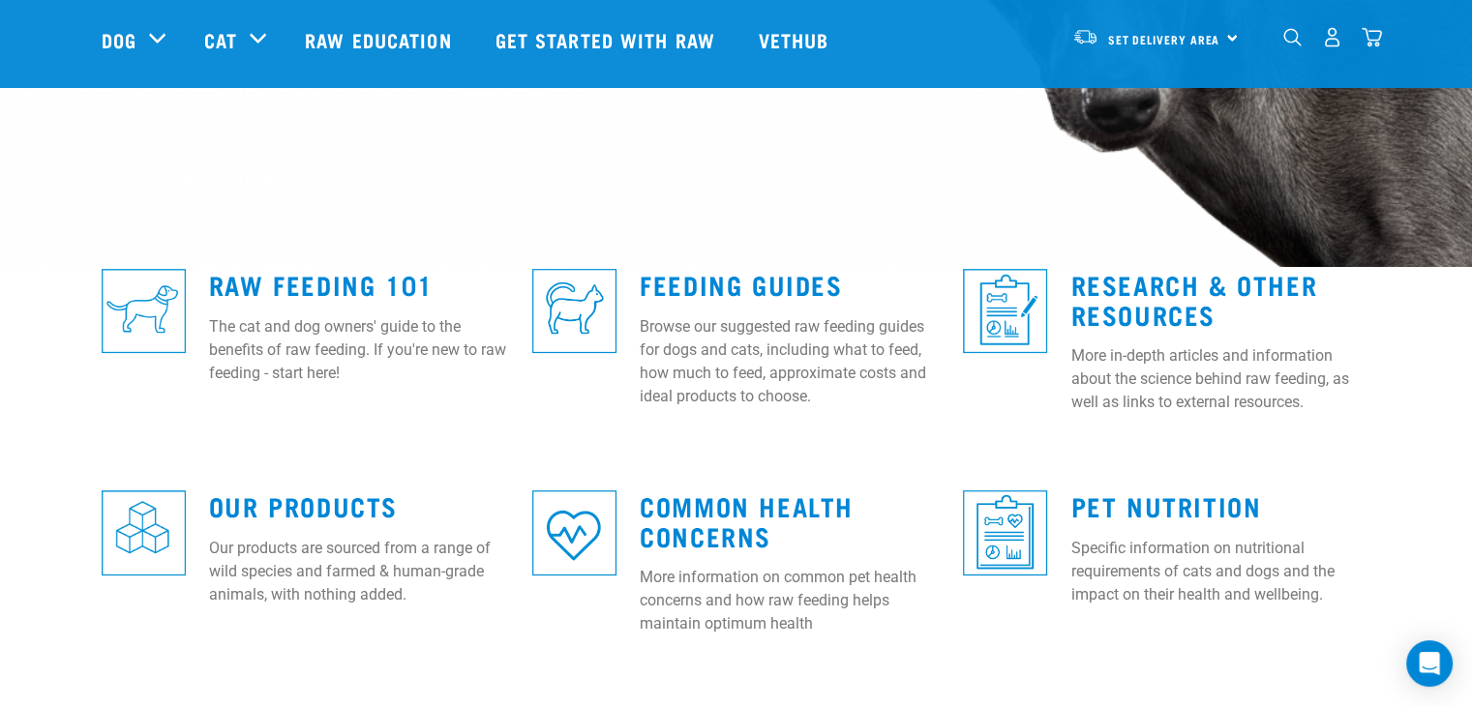
scroll to position [387, 0]
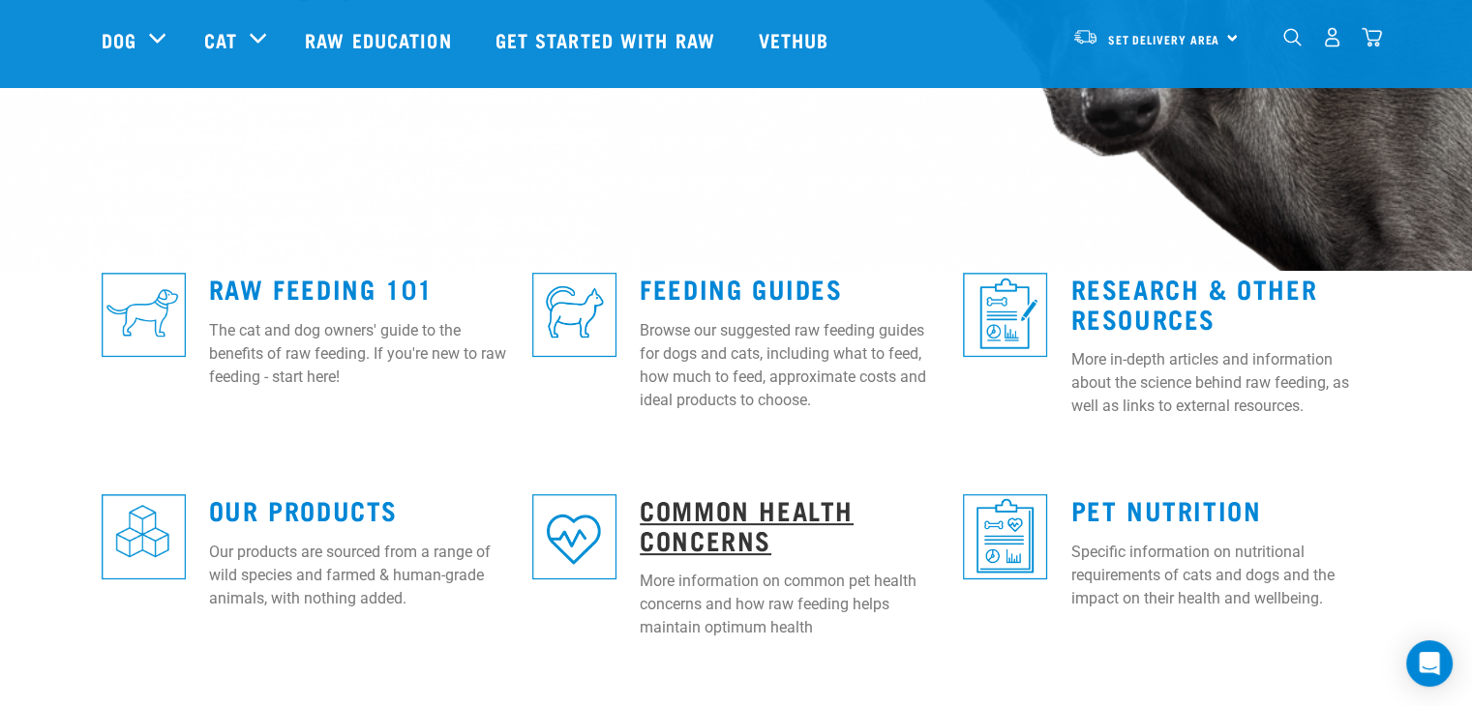
click at [706, 512] on link "Common Health Concerns" at bounding box center [747, 524] width 214 height 45
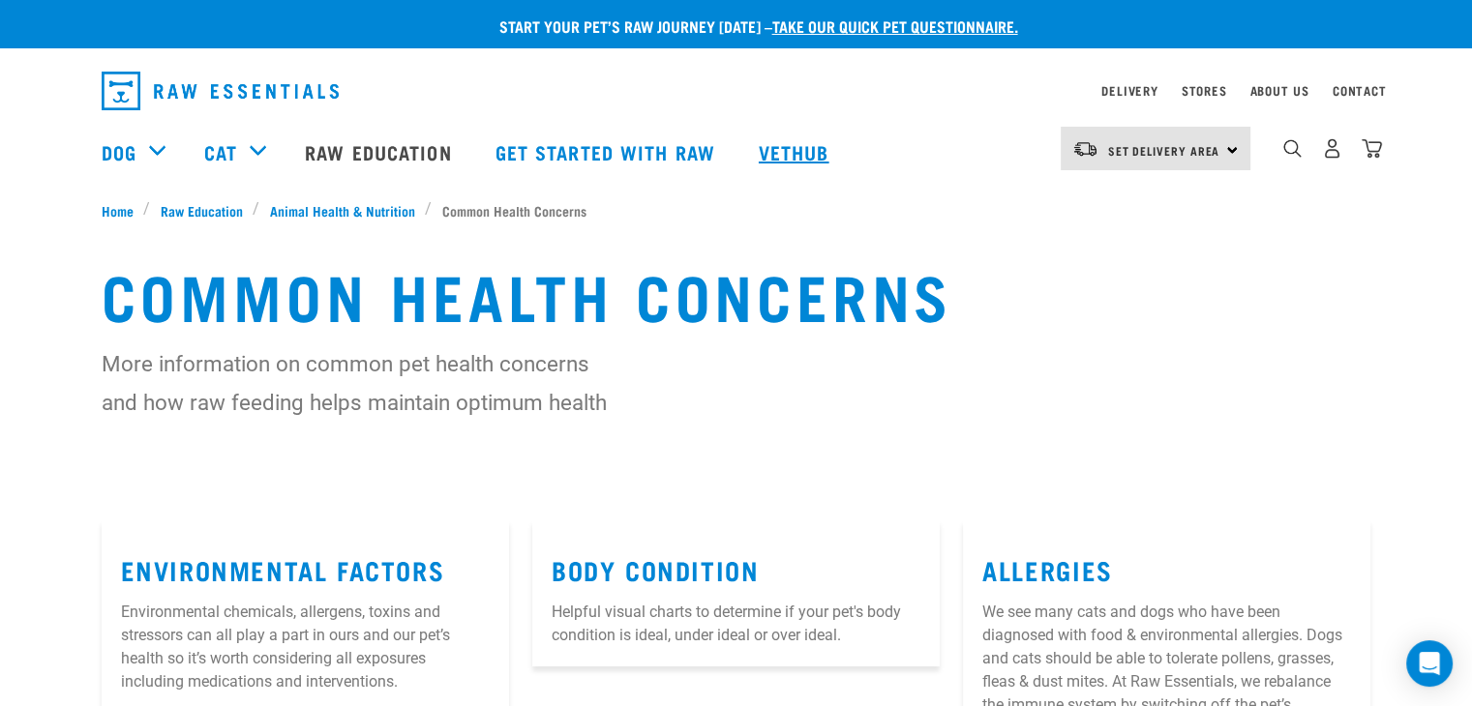
click at [809, 150] on link "Vethub" at bounding box center [796, 151] width 114 height 77
